Goal: Check status: Check status

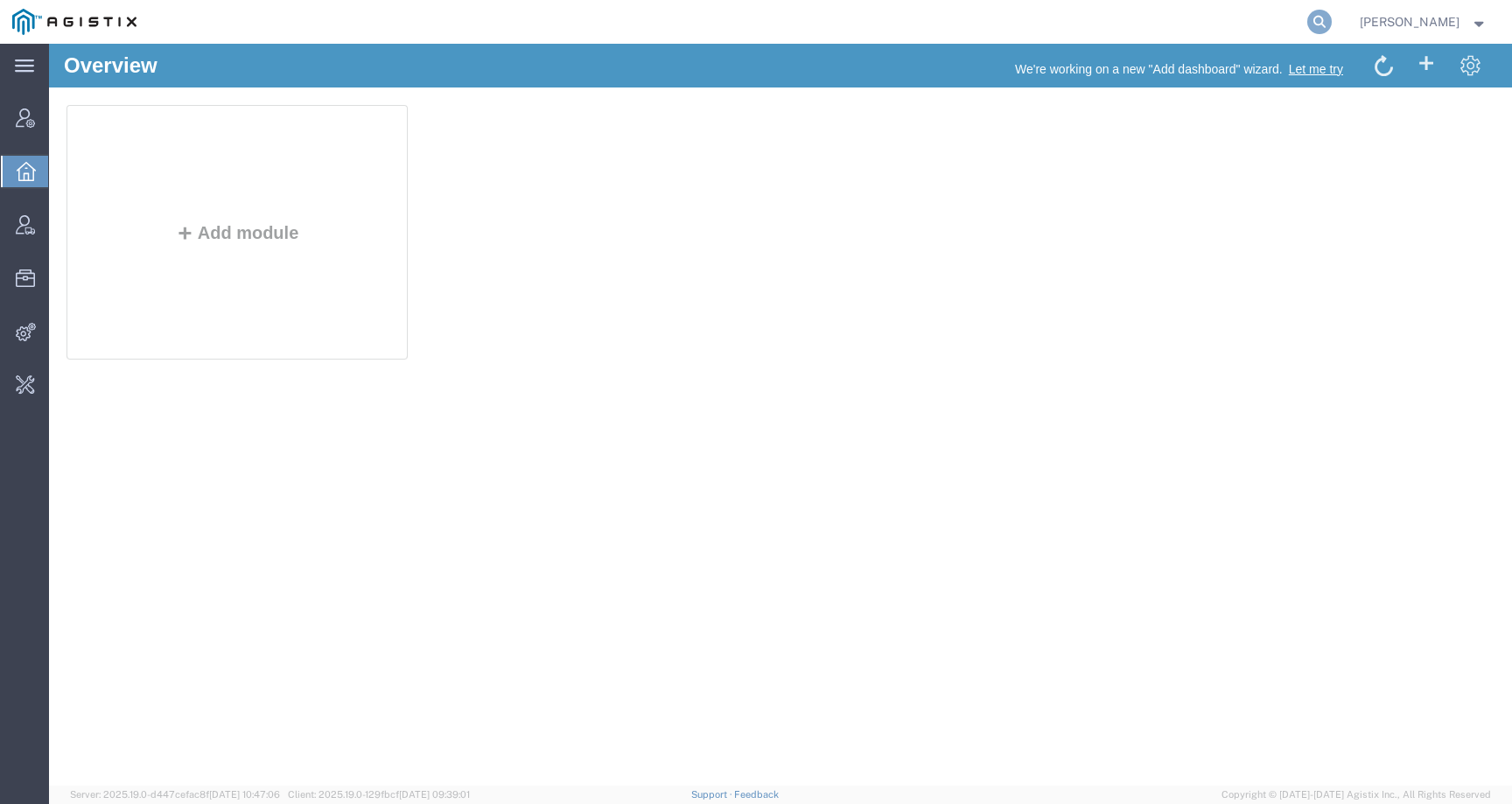
click at [1331, 20] on icon at bounding box center [1319, 22] width 24 height 24
click at [1286, 20] on input "search" at bounding box center [1041, 22] width 532 height 42
paste input "56874888"
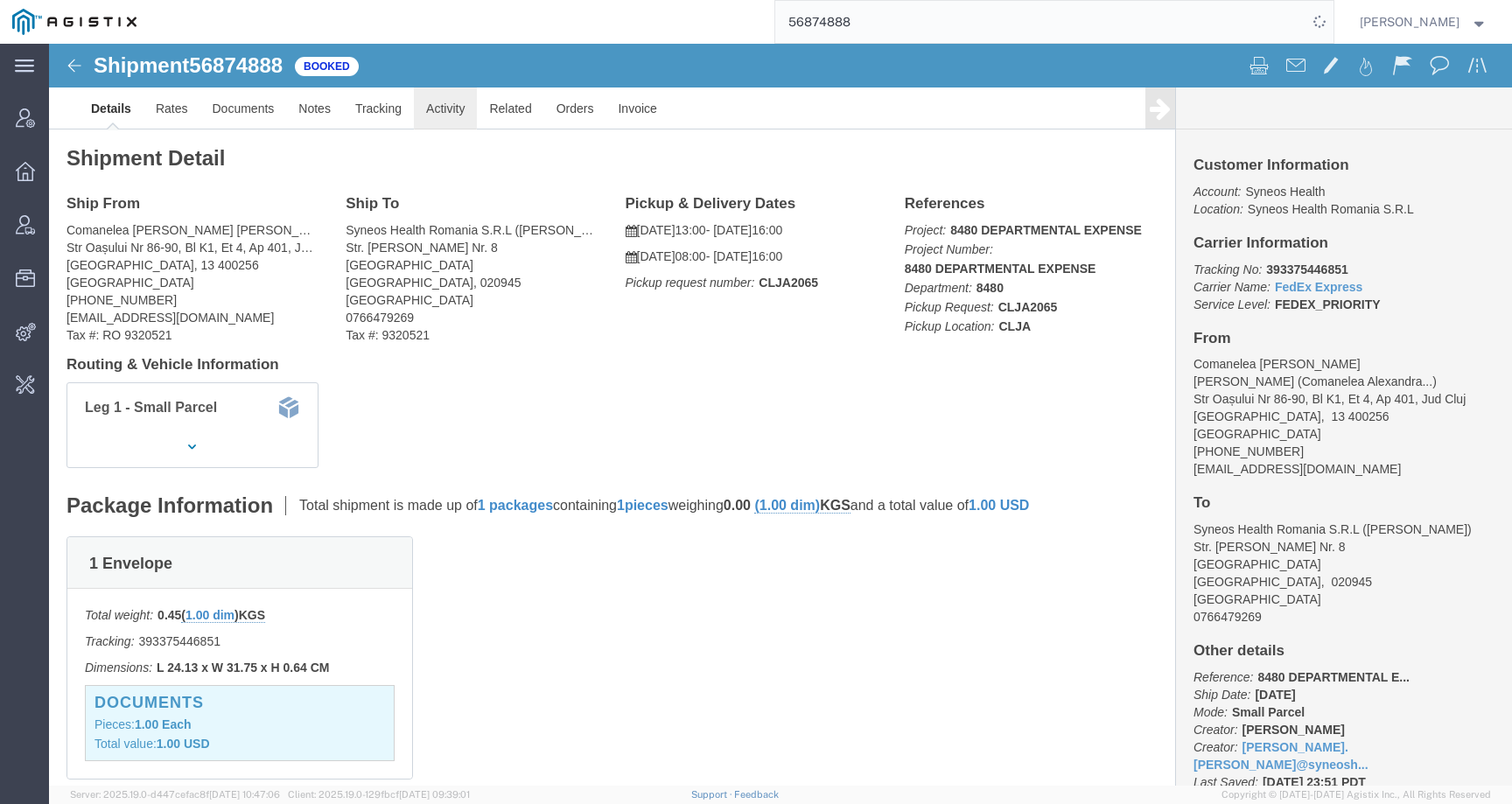
click link "Activity"
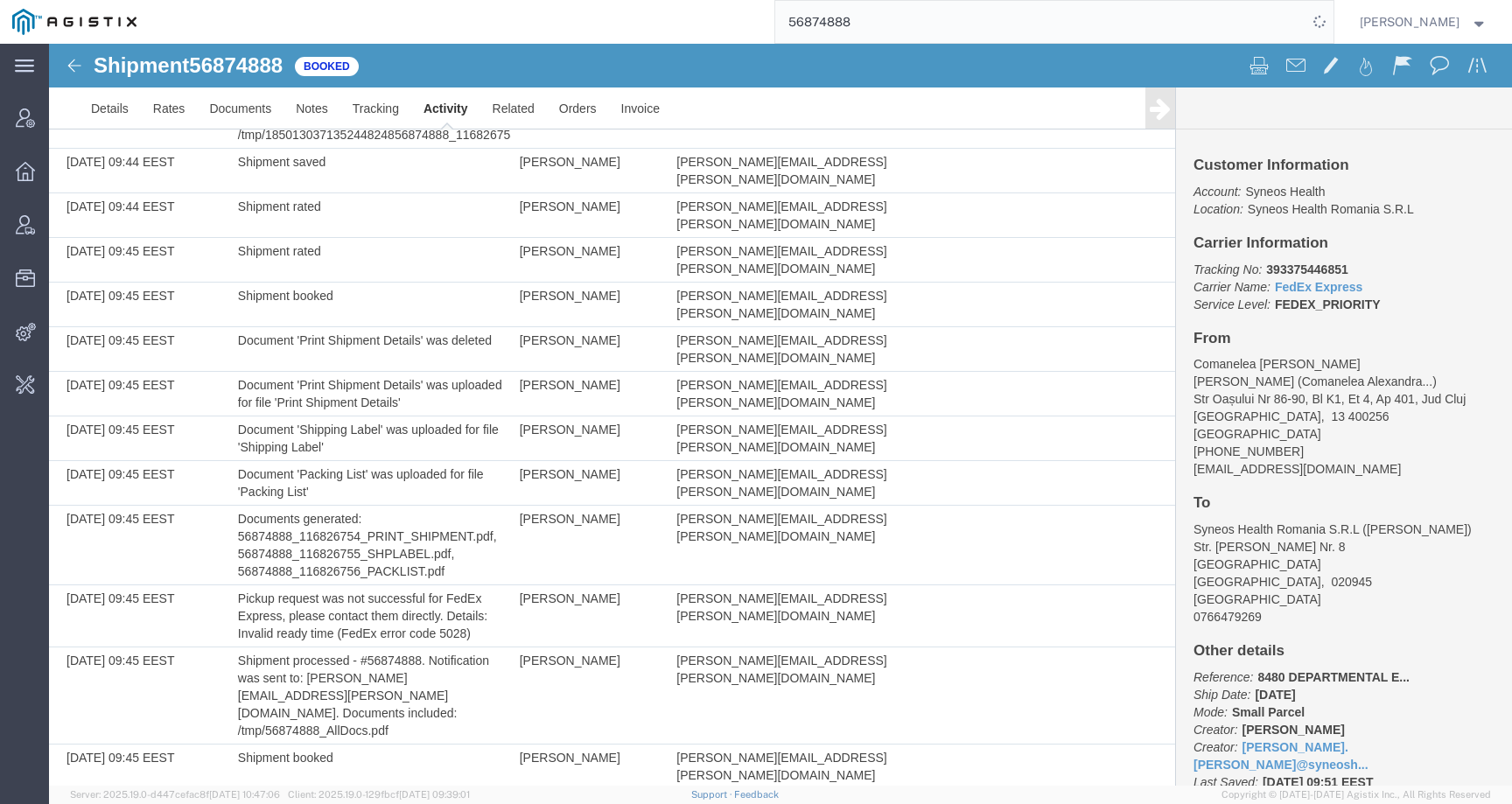
scroll to position [698, 0]
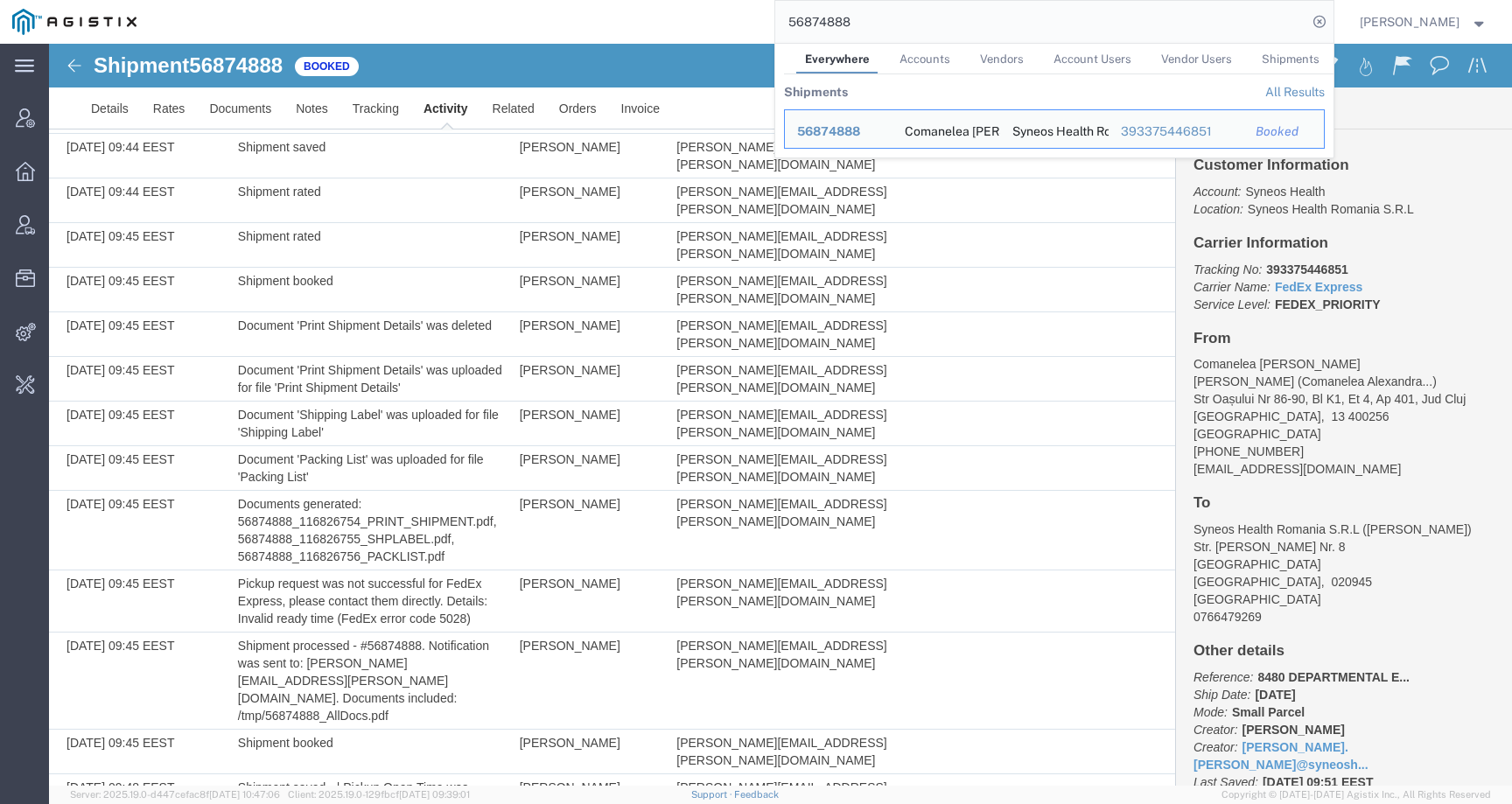
drag, startPoint x: 903, startPoint y: 14, endPoint x: 786, endPoint y: 14, distance: 117.0
click at [786, 14] on div "56874888 Everywhere Accounts Vendors Account Users Vendor Users Shipments Shipm…" at bounding box center [741, 22] width 1184 height 43
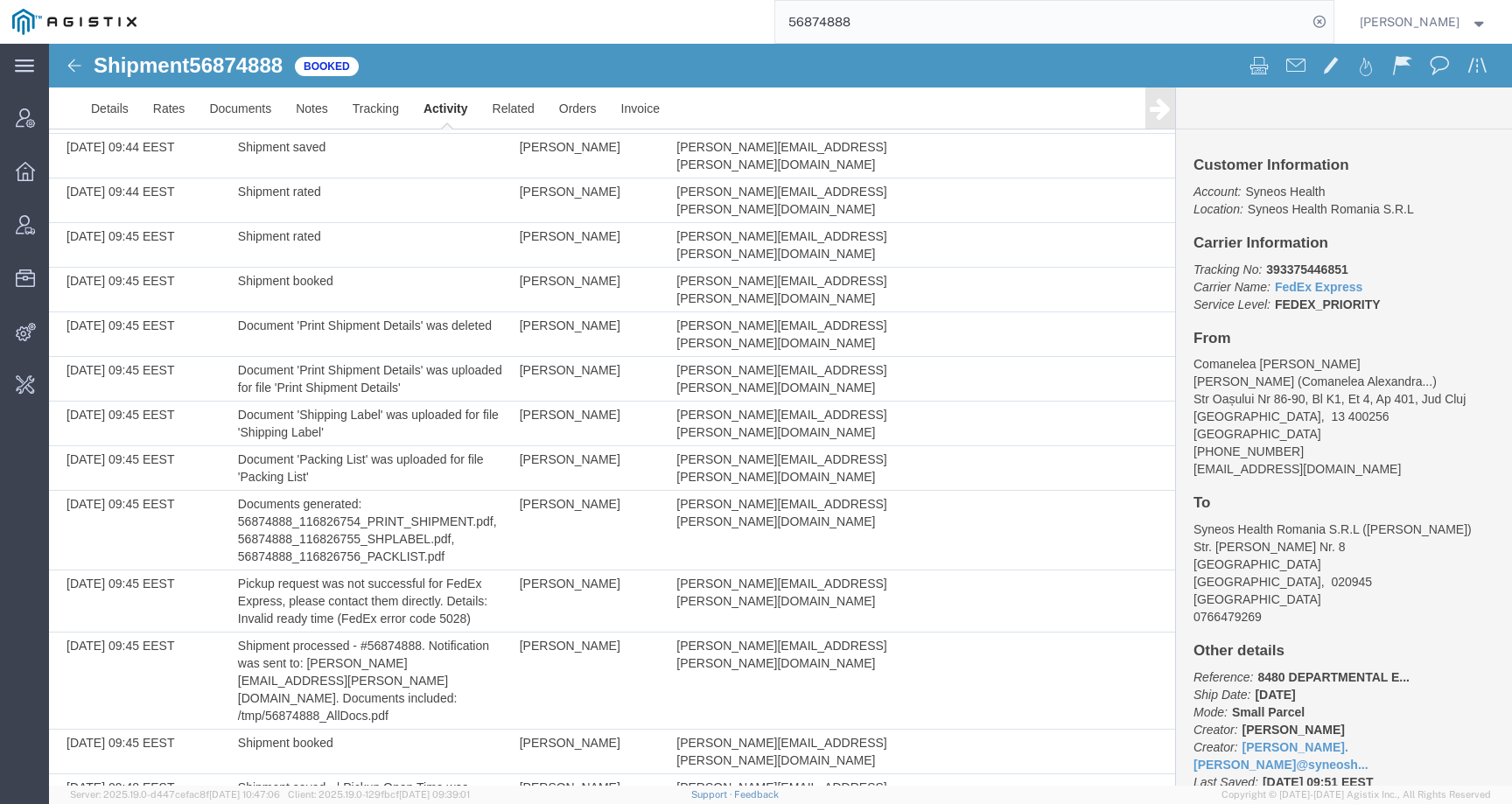
paste input "18945"
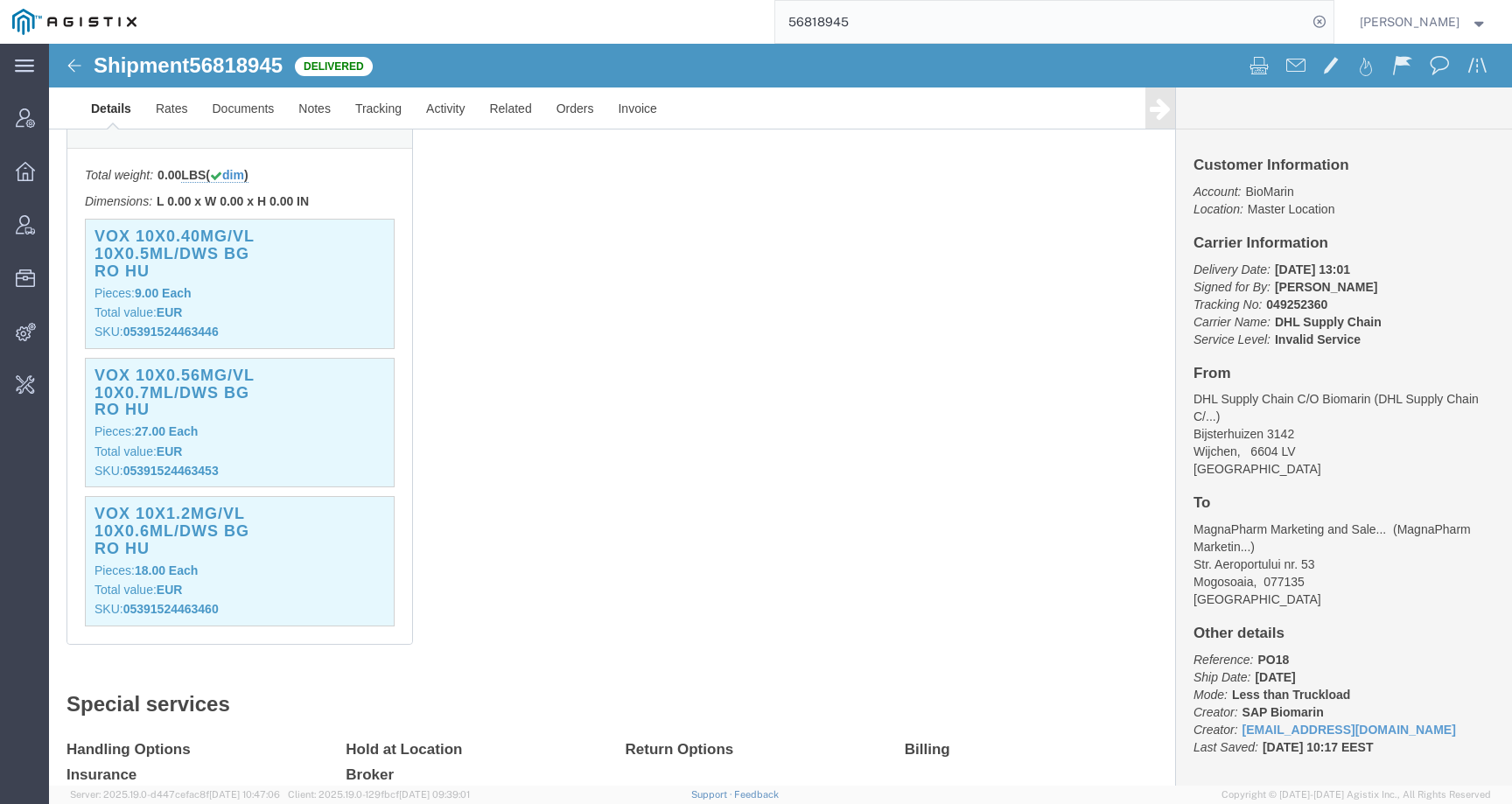
scroll to position [473, 0]
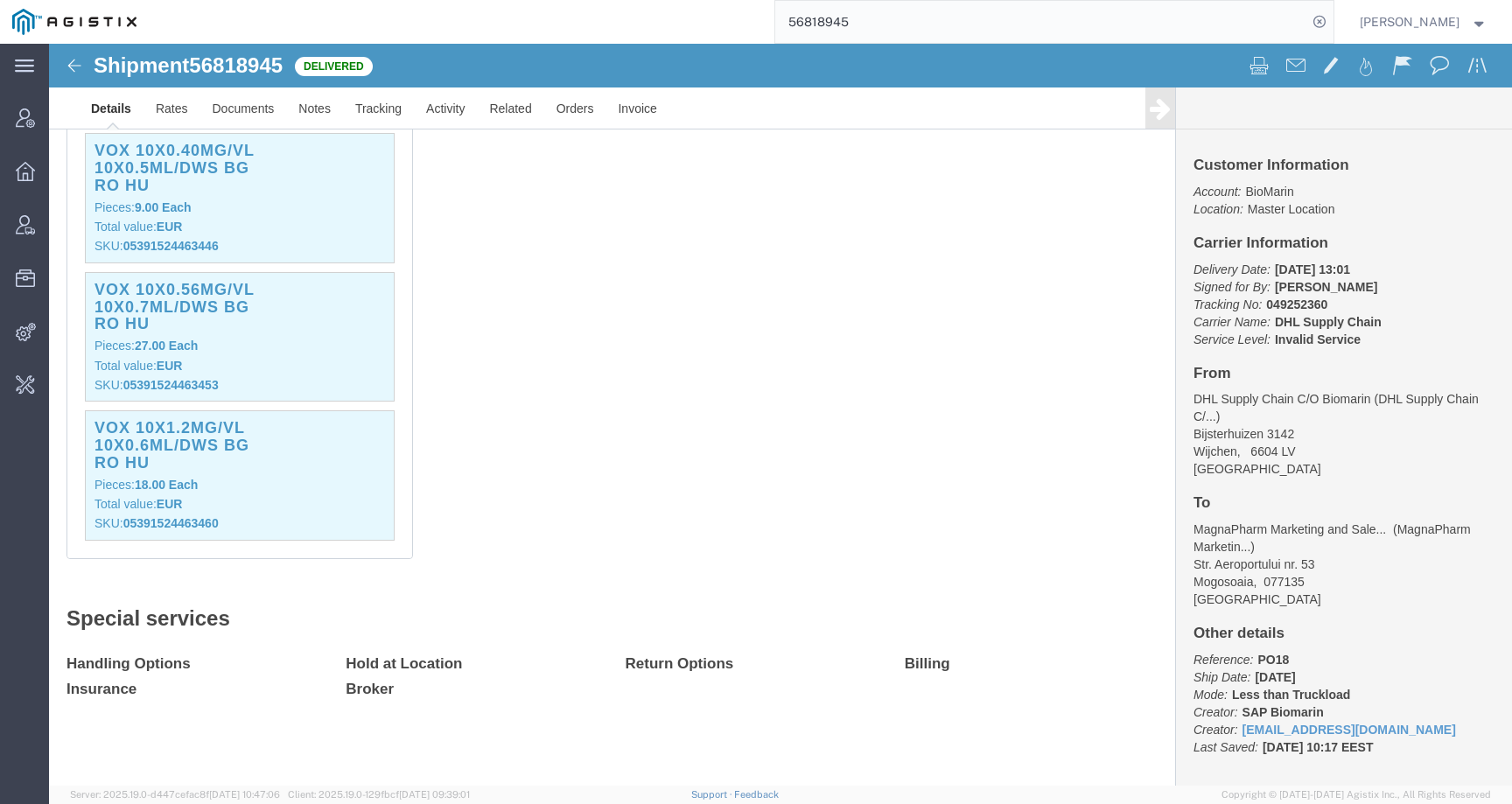
click b "05391524463460"
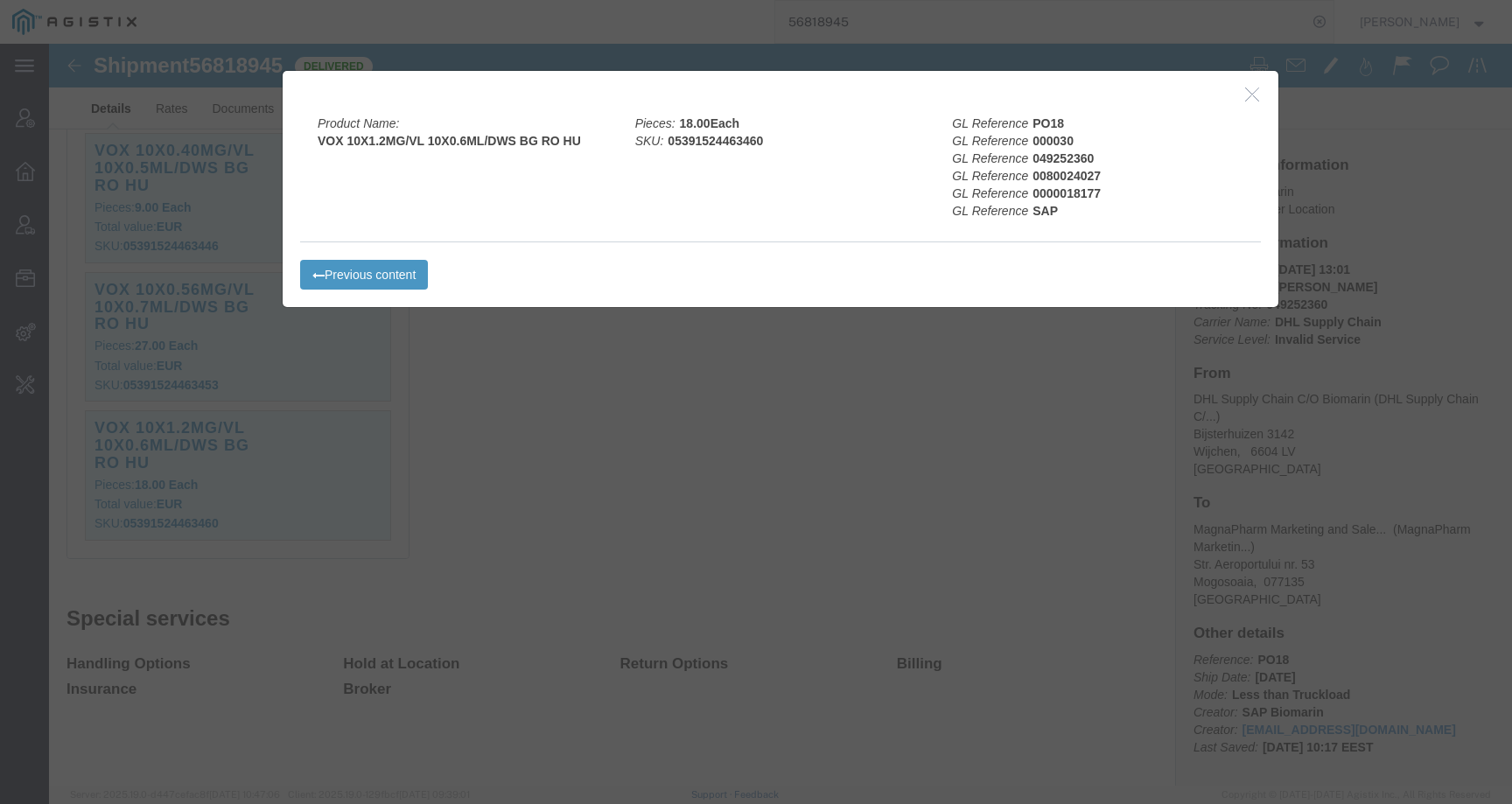
click icon "button"
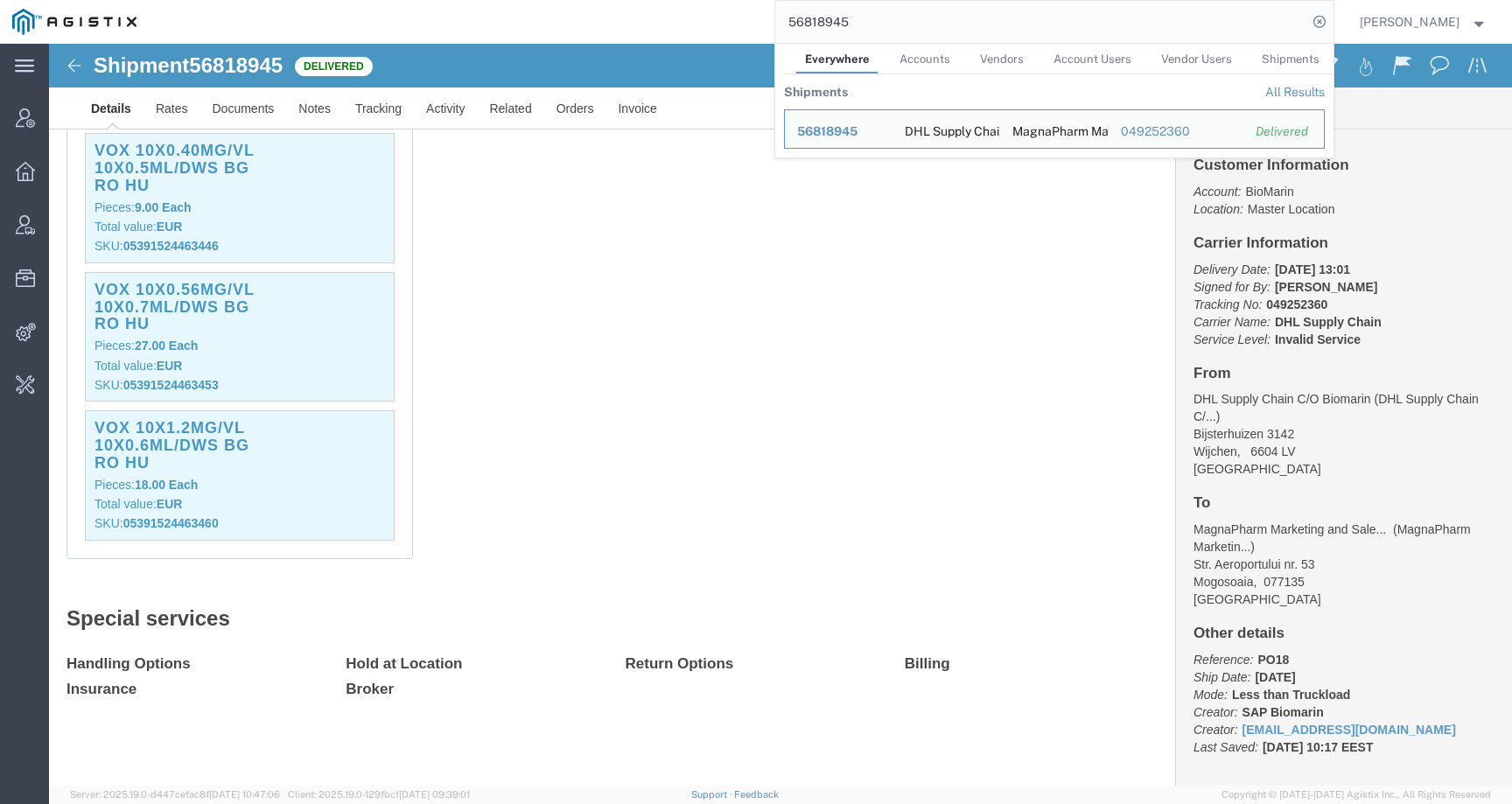
drag, startPoint x: 890, startPoint y: 14, endPoint x: 695, endPoint y: 14, distance: 195.0
click at [695, 14] on div "56818945 Everywhere Accounts Vendors Account Users Vendor Users Shipments Shipm…" at bounding box center [741, 22] width 1184 height 43
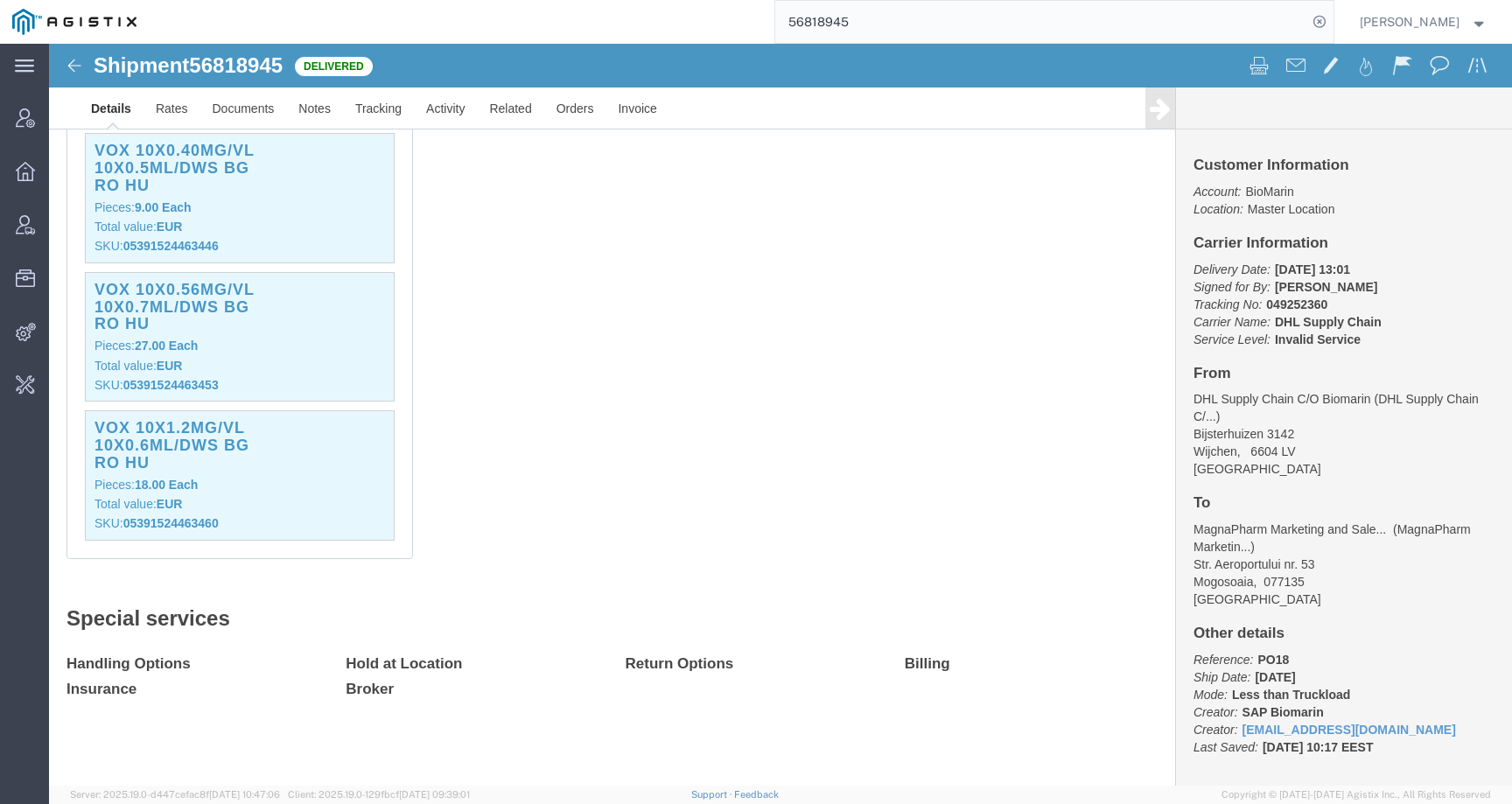
paste input "63280"
type input "56863280"
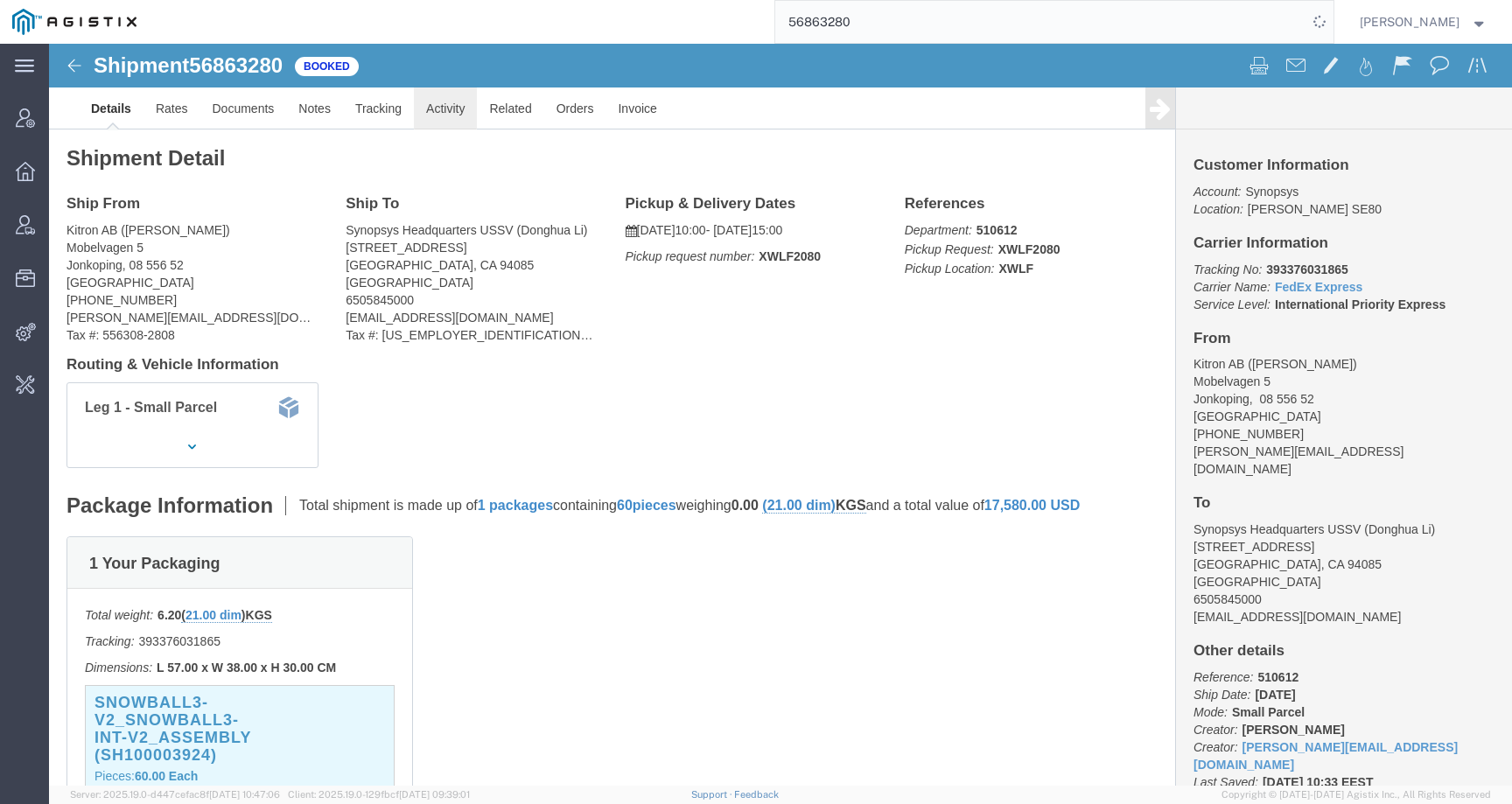
click link "Activity"
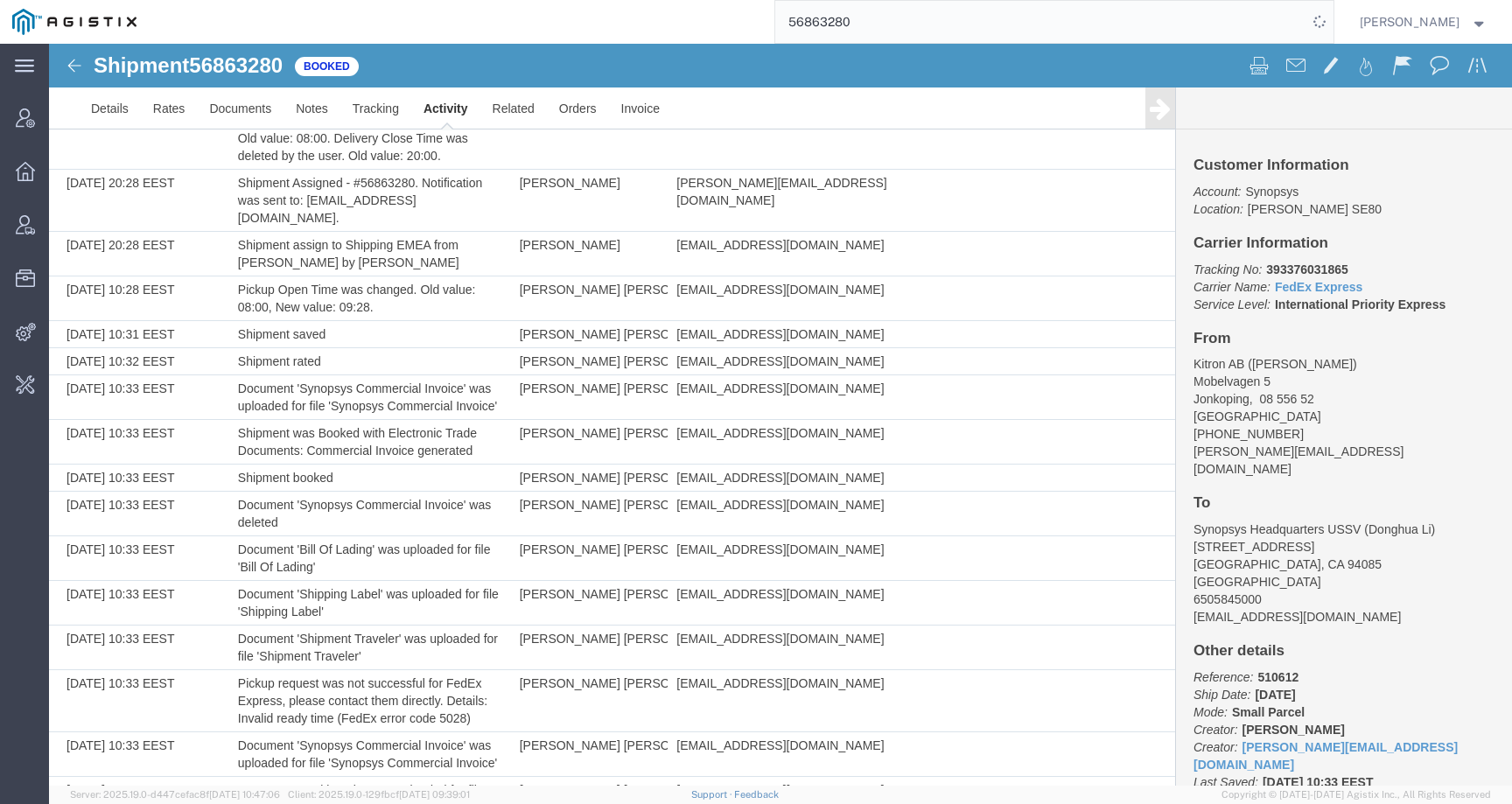
scroll to position [1531, 0]
